Goal: Find specific page/section: Find specific page/section

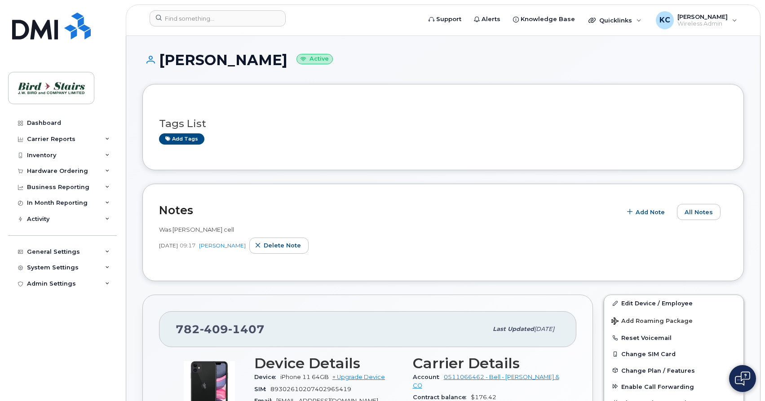
scroll to position [240, 0]
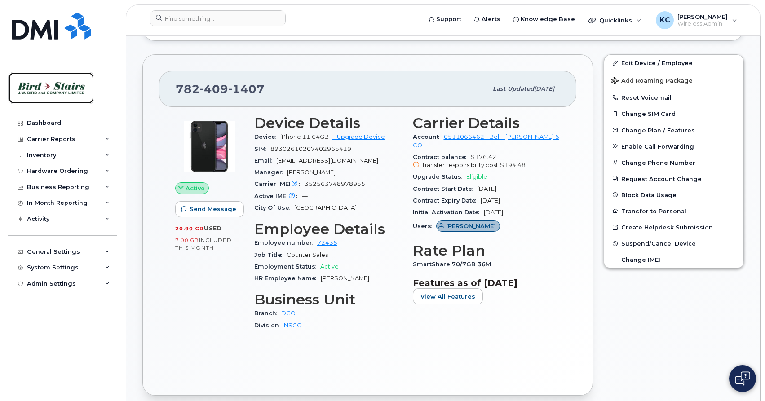
click at [26, 88] on img at bounding box center [51, 88] width 69 height 26
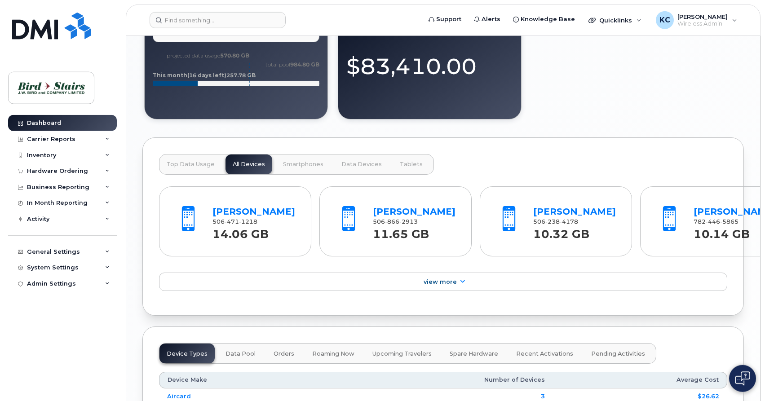
scroll to position [877, 0]
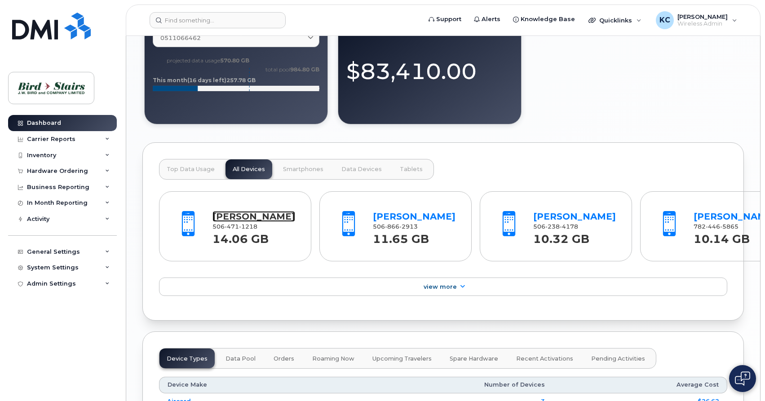
click at [236, 218] on link "[PERSON_NAME]" at bounding box center [253, 216] width 83 height 11
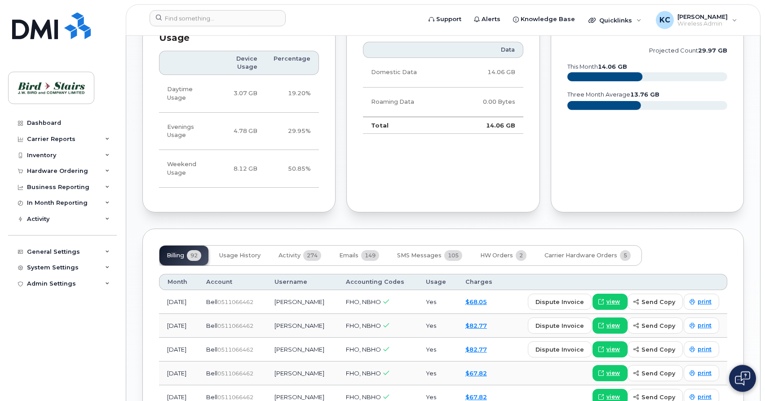
scroll to position [549, 0]
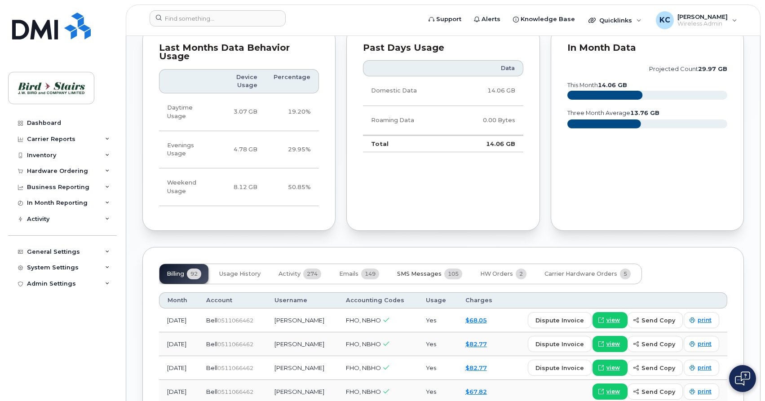
click at [404, 270] on span "SMS Messages" at bounding box center [419, 273] width 44 height 7
